Goal: Find contact information: Find contact information

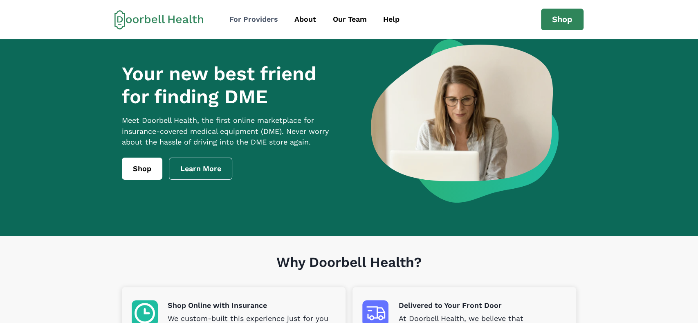
click at [256, 17] on div "For Providers" at bounding box center [253, 19] width 49 height 11
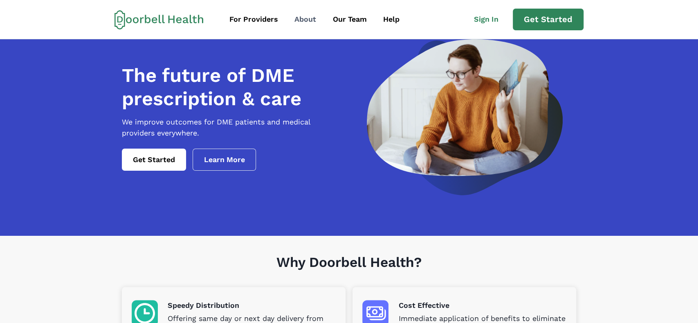
click at [305, 21] on div "About" at bounding box center [306, 19] width 22 height 11
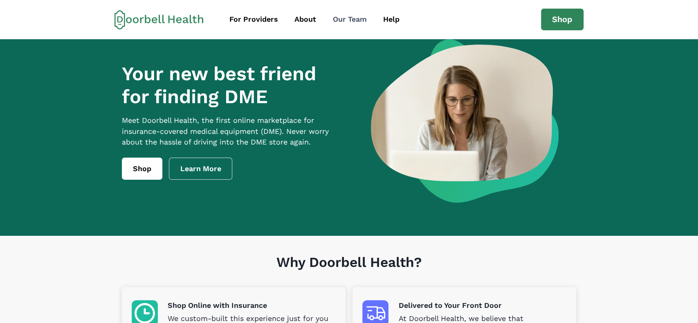
click at [348, 18] on div "Our Team" at bounding box center [350, 19] width 34 height 11
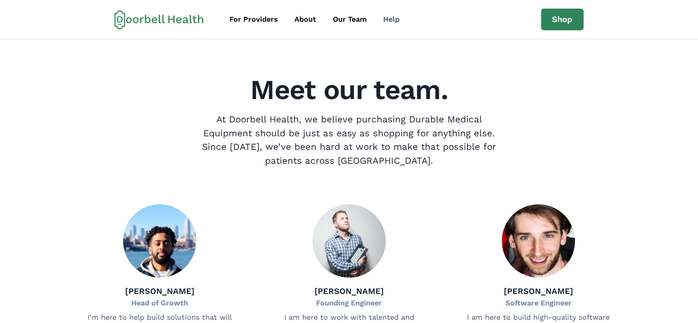
click at [392, 20] on div "Help" at bounding box center [391, 19] width 16 height 11
